Goal: Information Seeking & Learning: Learn about a topic

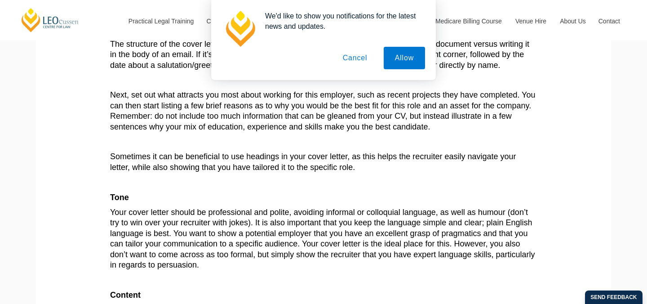
click at [356, 62] on button "Cancel" at bounding box center [355, 58] width 47 height 22
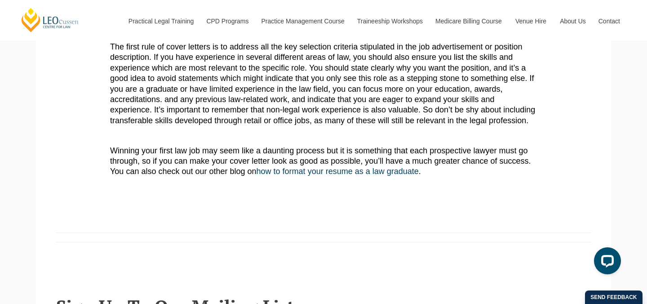
scroll to position [613, 0]
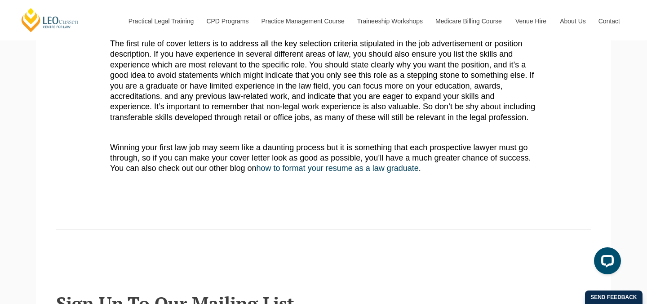
click at [522, 123] on p "The first rule of cover letters is to address all the key selection criteria st…" at bounding box center [323, 81] width 427 height 84
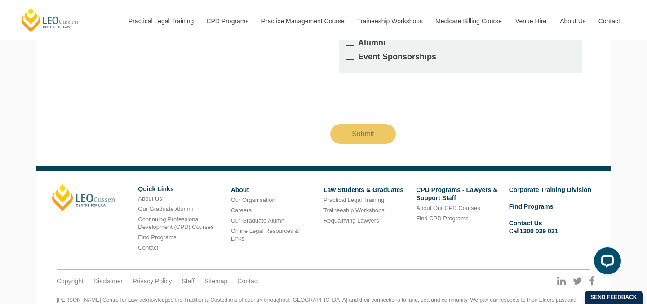
scroll to position [1217, 0]
